Goal: Find specific page/section

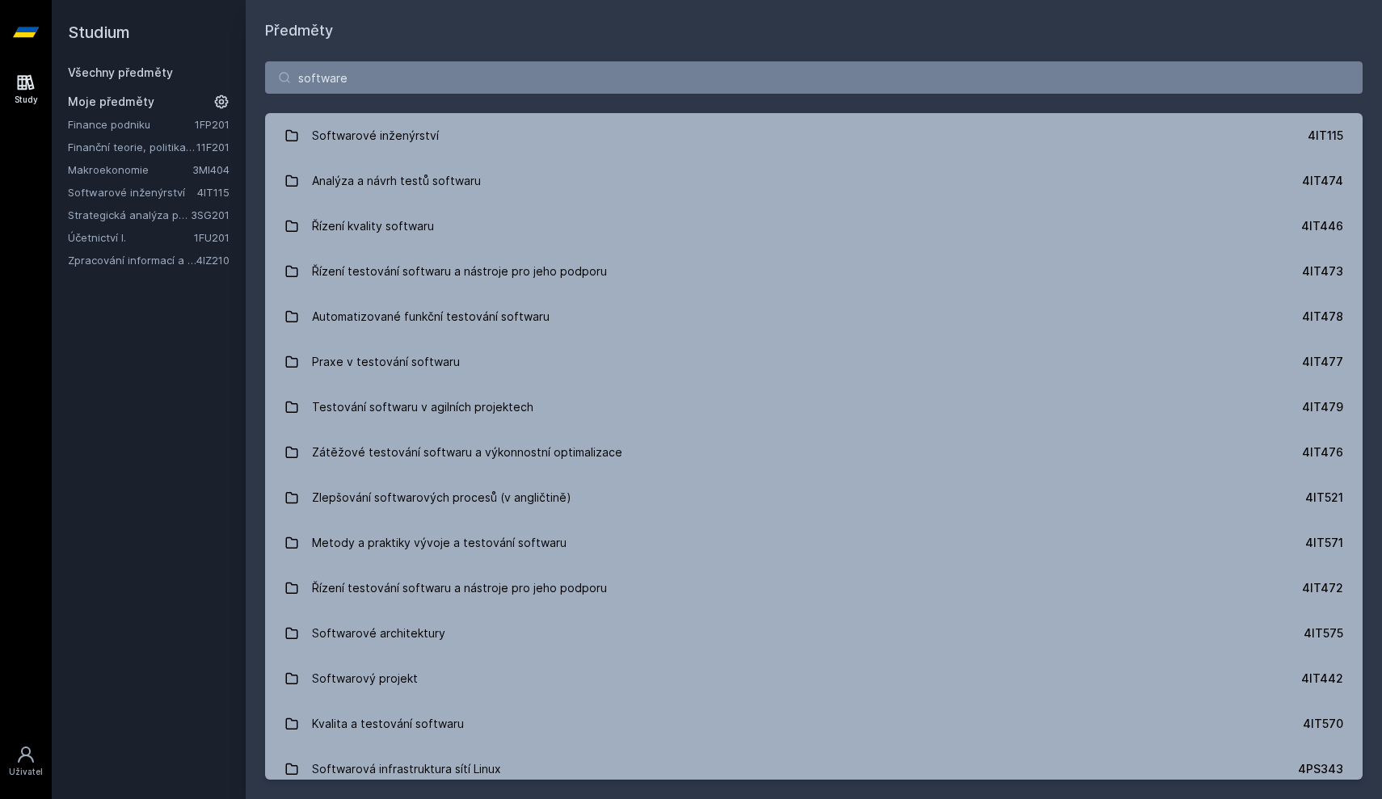
type input "software"
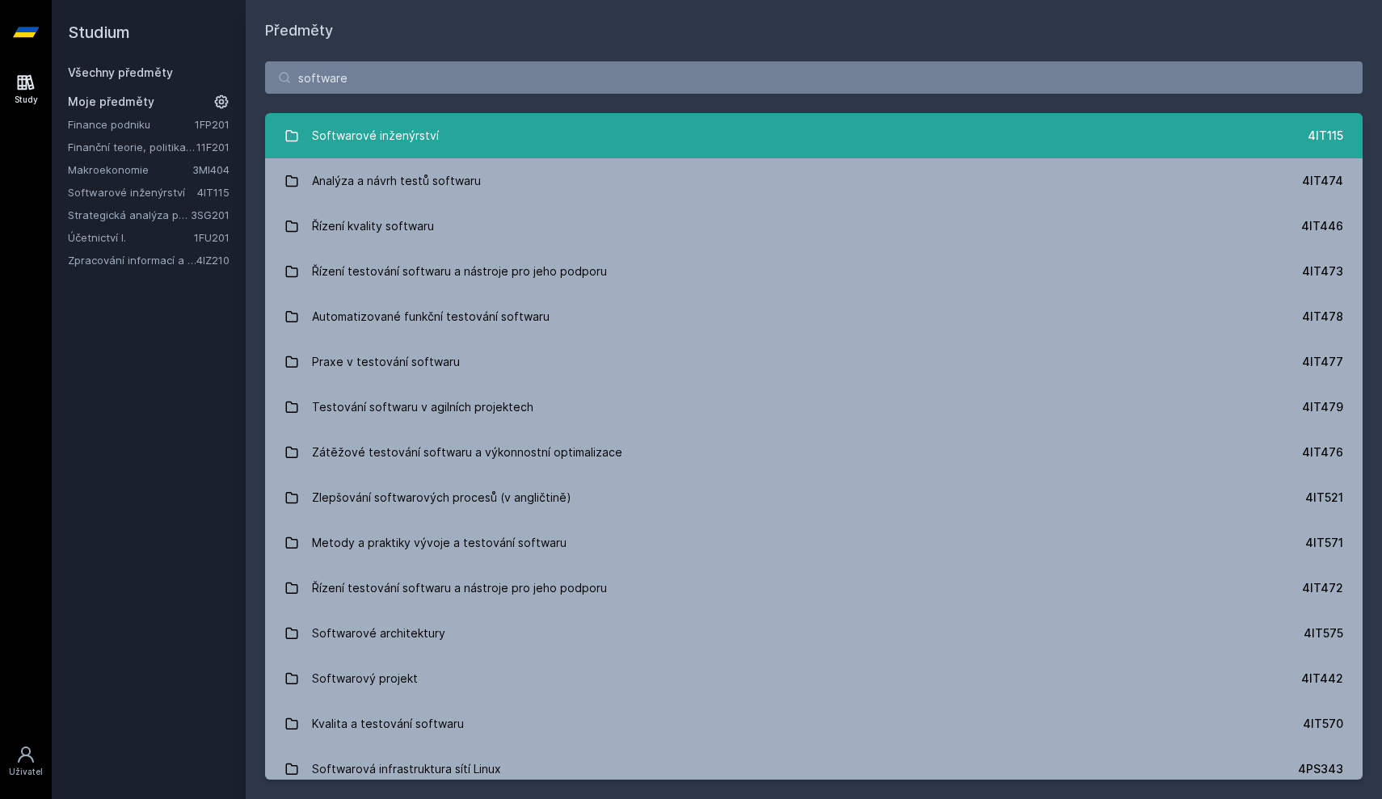
drag, startPoint x: 356, startPoint y: 106, endPoint x: 425, endPoint y: 135, distance: 74.6
click at [425, 135] on div "Softwarové inženýrství" at bounding box center [375, 136] width 127 height 32
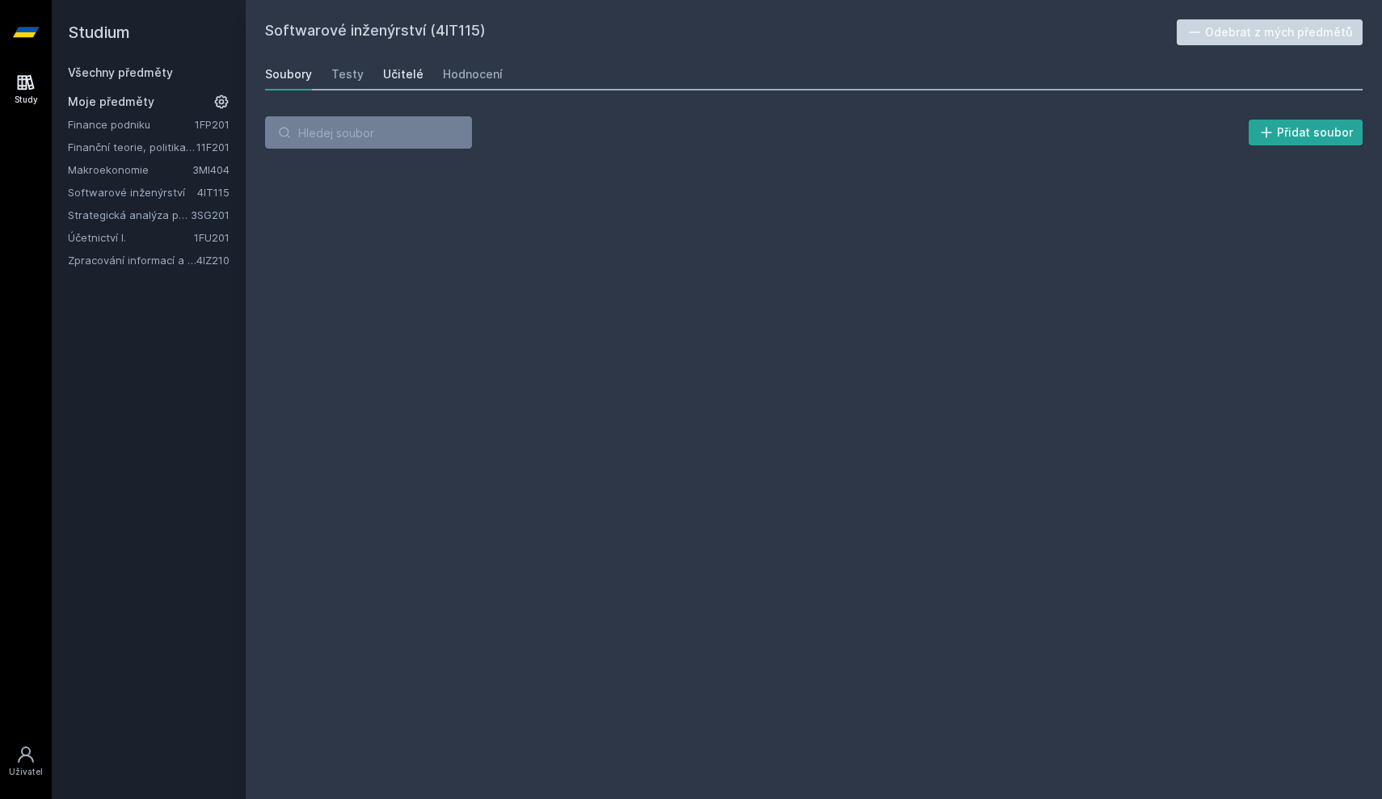
click at [391, 81] on div "Učitelé" at bounding box center [403, 74] width 40 height 16
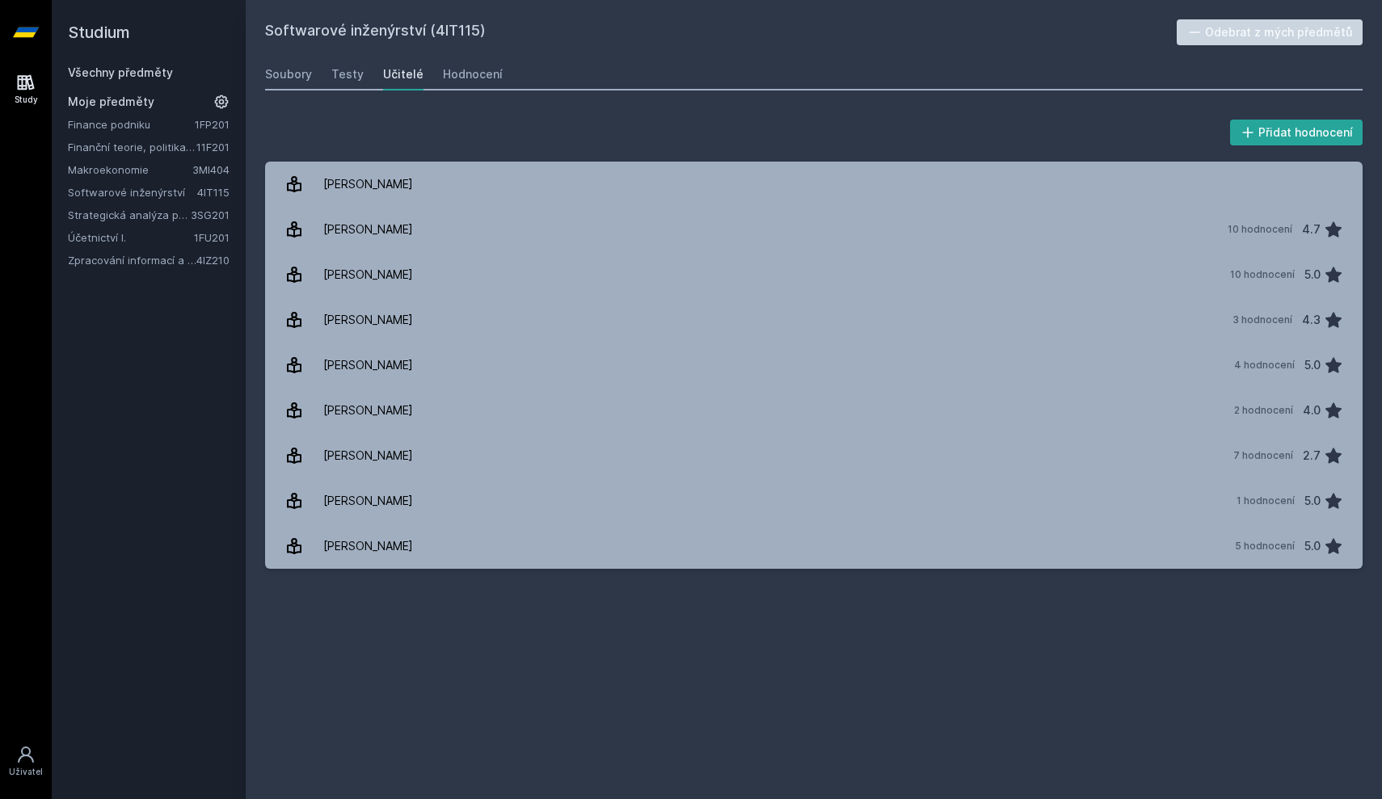
click at [132, 200] on link "Softwarové inženýrství" at bounding box center [132, 192] width 129 height 16
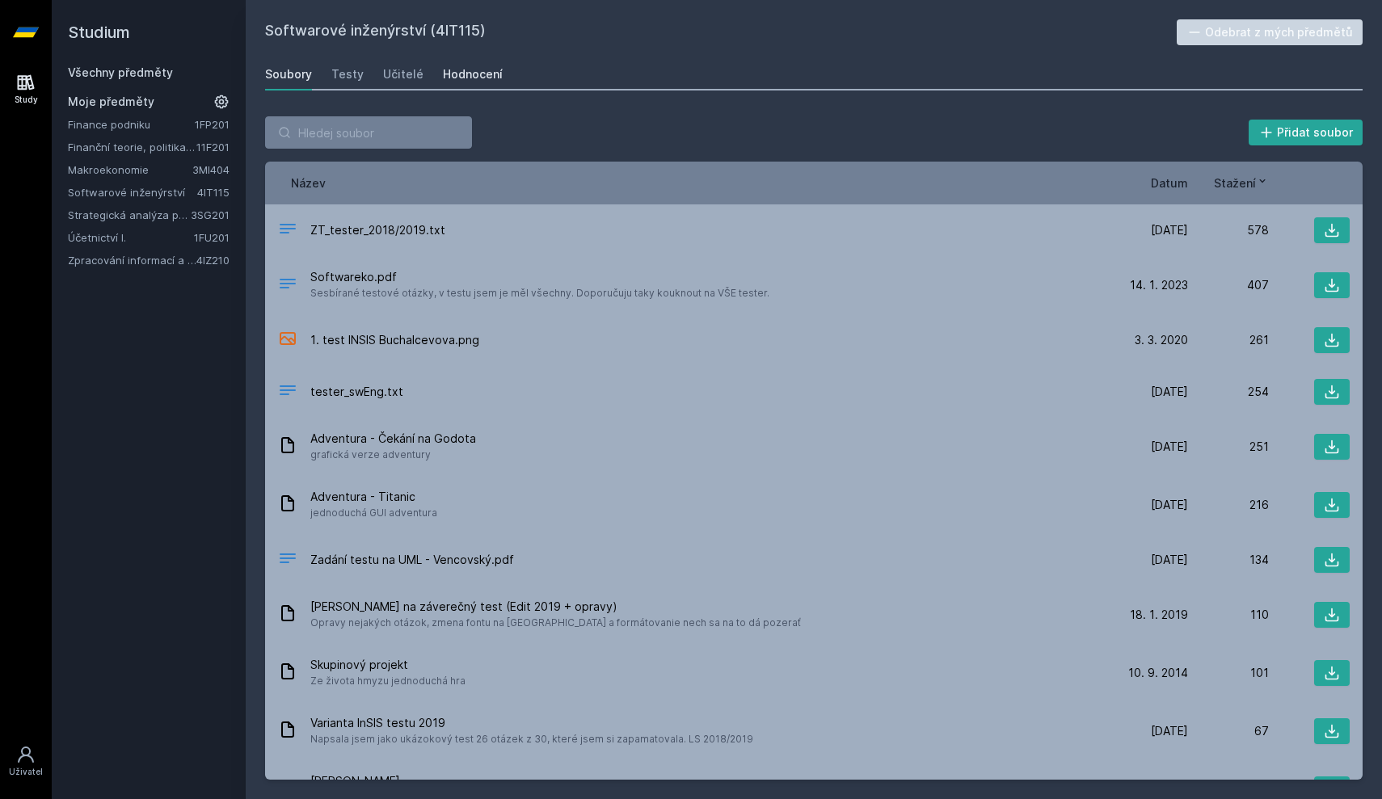
click at [453, 87] on link "Hodnocení" at bounding box center [473, 74] width 60 height 32
